Goal: Task Accomplishment & Management: Use online tool/utility

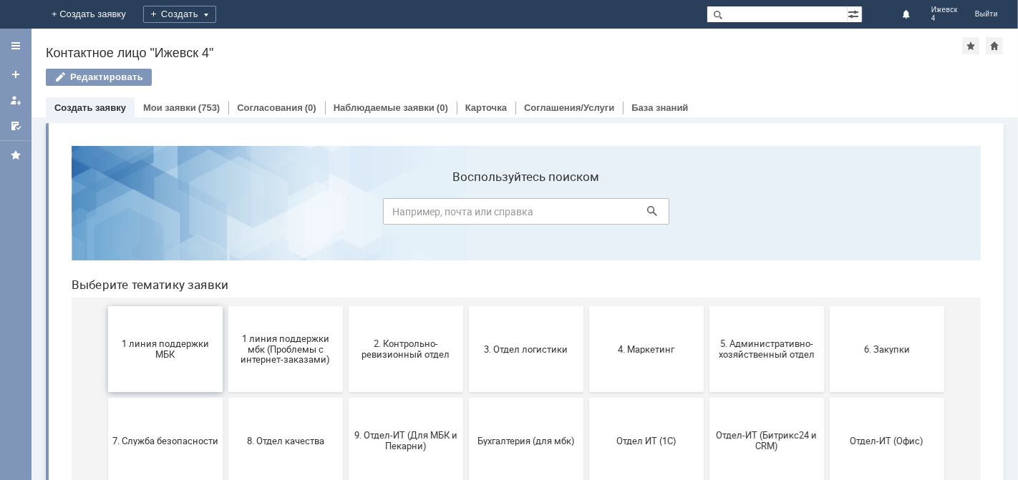
click at [177, 344] on span "1 линия поддержки МБК" at bounding box center [165, 348] width 106 height 21
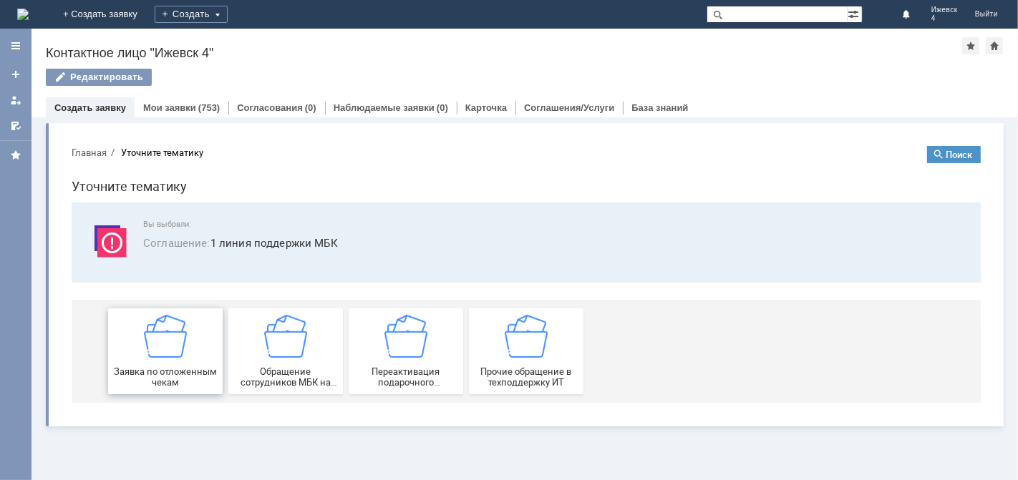
click at [172, 349] on img at bounding box center [164, 335] width 43 height 43
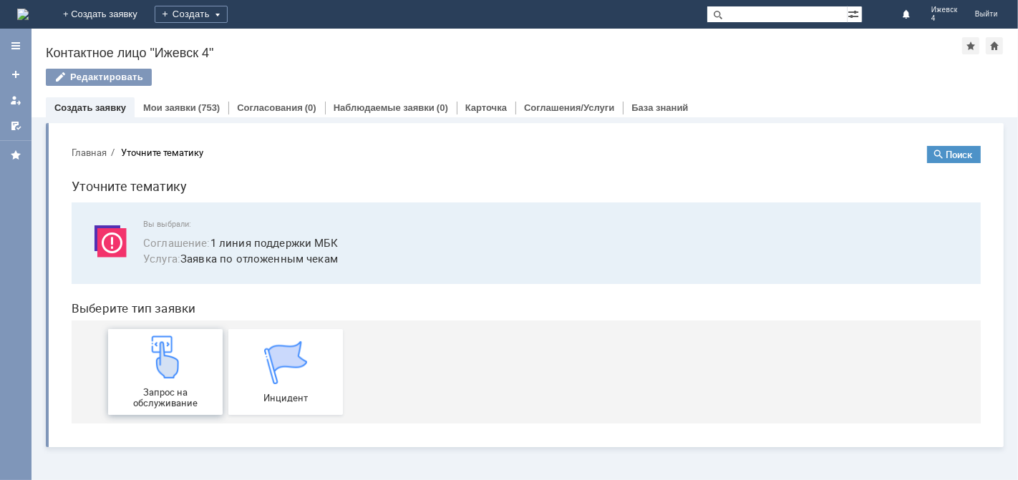
click at [173, 349] on img at bounding box center [164, 356] width 43 height 43
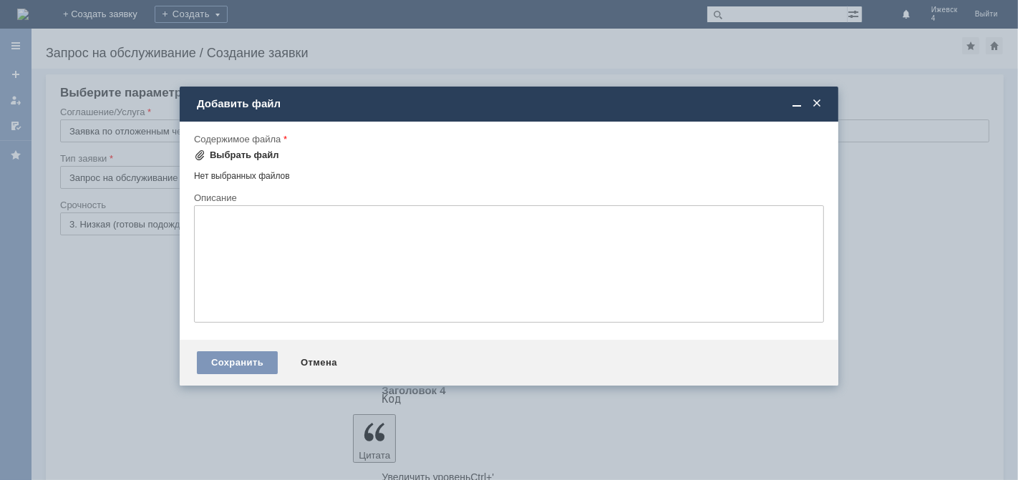
click at [266, 159] on div "Выбрать файл" at bounding box center [244, 155] width 69 height 11
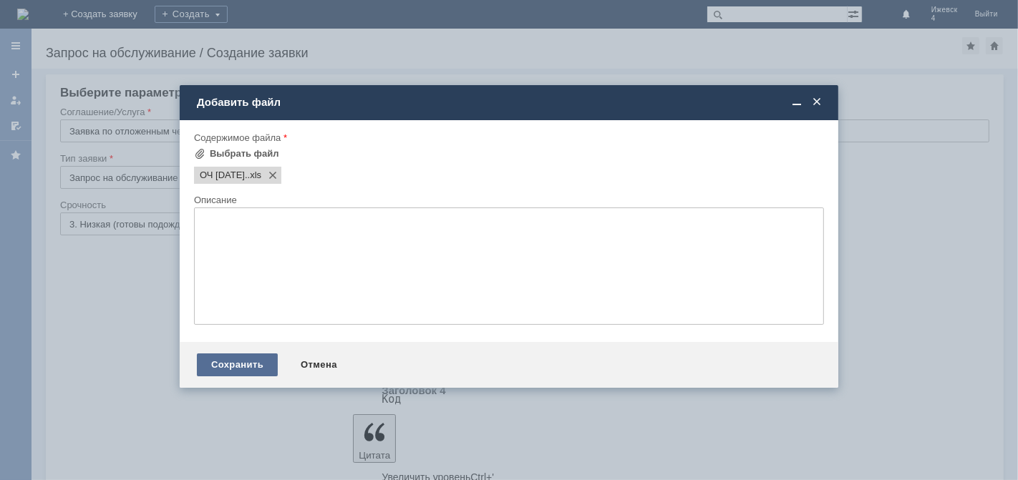
click at [230, 371] on div "Сохранить" at bounding box center [237, 365] width 81 height 23
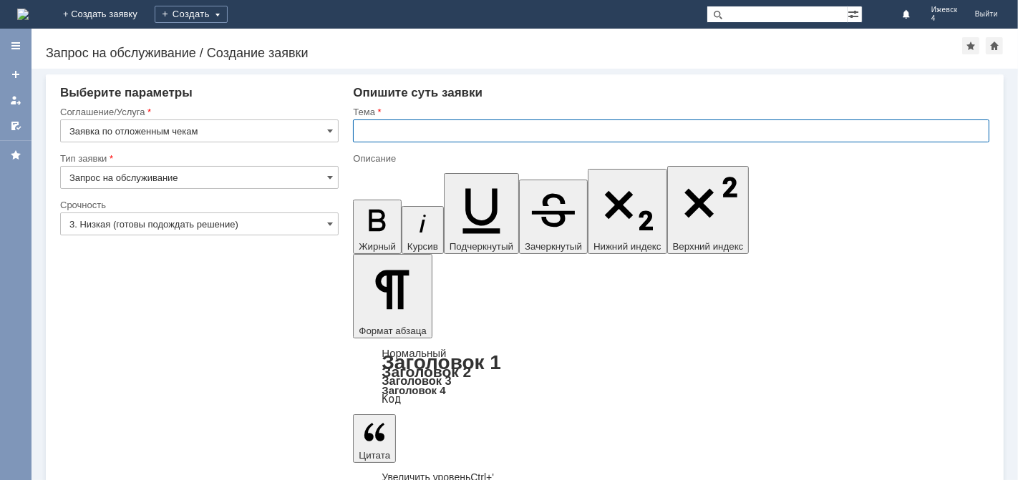
click at [424, 128] on input "text" at bounding box center [671, 131] width 636 height 23
drag, startPoint x: 520, startPoint y: 131, endPoint x: 511, endPoint y: 115, distance: 18.9
click at [521, 127] on input "МБК Ижевск 4 отложенные чеки зат26.09.25." at bounding box center [671, 131] width 636 height 23
type input "МБК Ижевск 4 отложенные чеки за [DATE]."
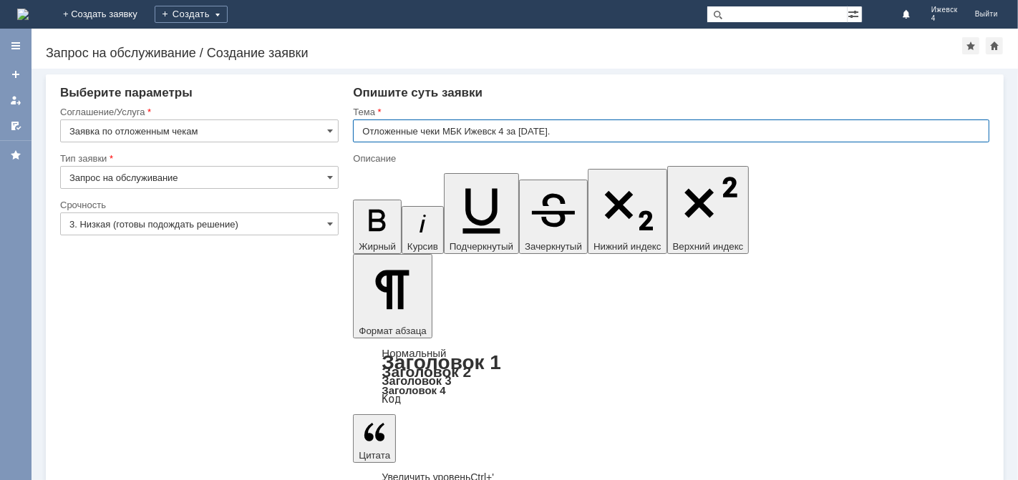
click at [365, 128] on input "Отложенные чеки МБК Ижевск 4 за [DATE]." at bounding box center [671, 131] width 636 height 23
drag, startPoint x: 365, startPoint y: 128, endPoint x: 575, endPoint y: 123, distance: 210.5
click at [575, 123] on input "Отложенные чеки МБК Ижевск 4 за [DATE]." at bounding box center [671, 131] width 636 height 23
type input "Отложенные чеки МБК Ижевск 4 за [DATE]."
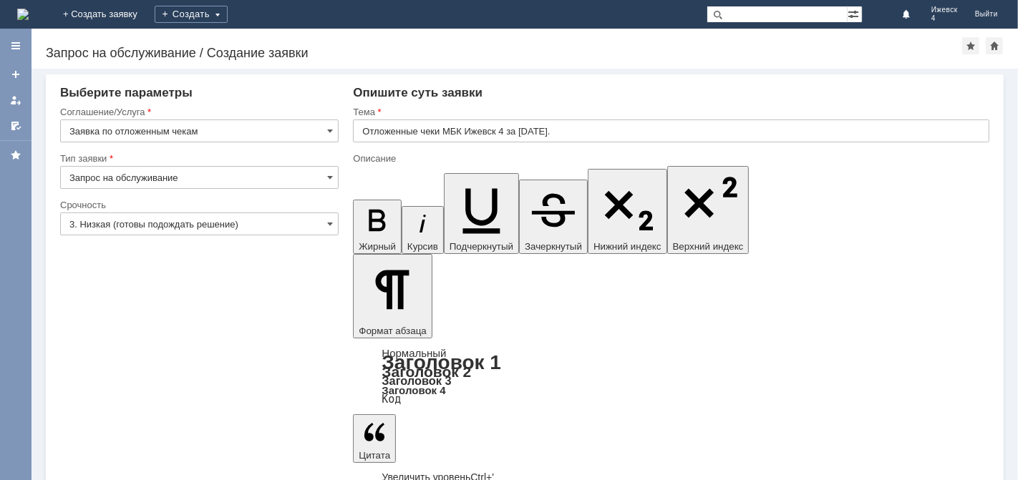
scroll to position [454, 1]
drag, startPoint x: 542, startPoint y: 4036, endPoint x: 628, endPoint y: 4035, distance: 85.9
